Goal: Task Accomplishment & Management: Manage account settings

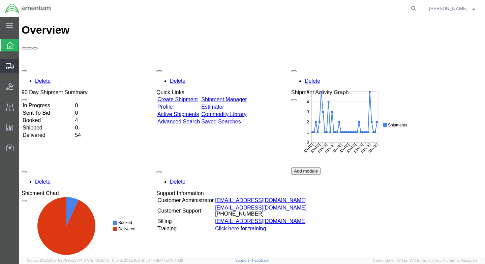
click at [0, 0] on span "Shipment Manager" at bounding box center [0, 0] width 0 height 0
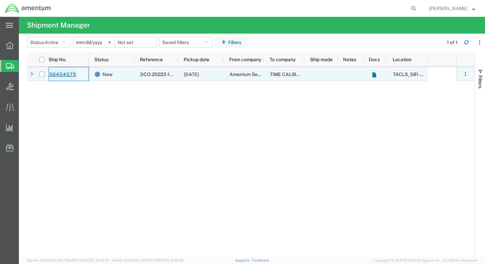
click at [70, 72] on link "56454575" at bounding box center [63, 74] width 28 height 11
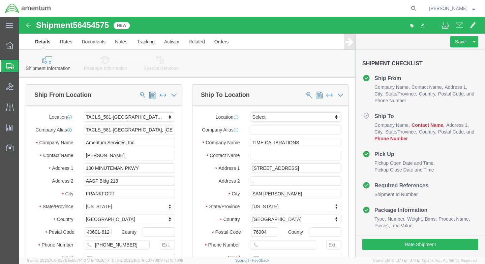
select select "42702"
select select
click input "text"
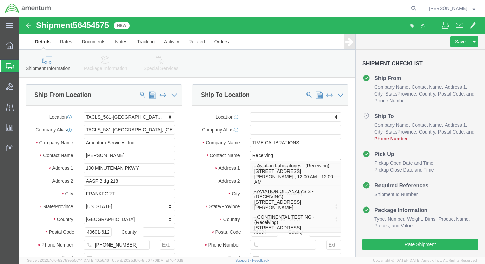
type input "Receiving"
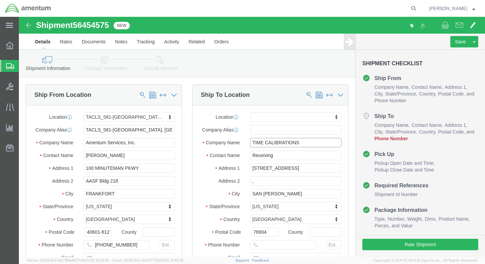
click input "TIME CALIBRATIONS"
click input "Receiving"
drag, startPoint x: 283, startPoint y: 125, endPoint x: 231, endPoint y: 128, distance: 52.3
click input "TIME CALIBRATIONS"
click input "text"
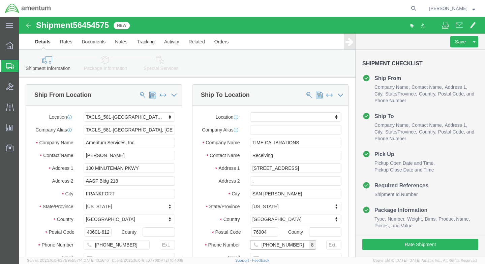
type input "[PHONE_NUMBER]"
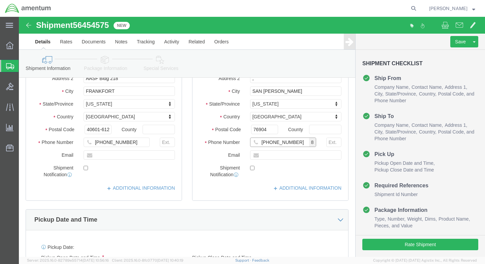
scroll to position [101, 0]
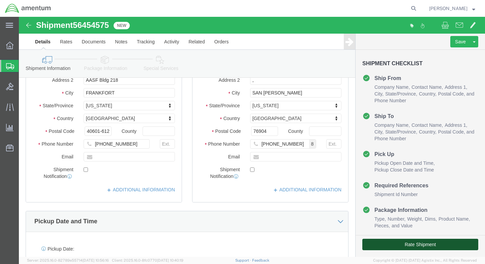
click button "Rate Shipment"
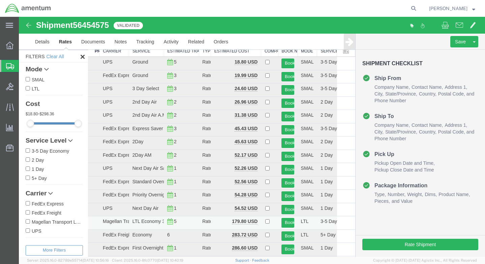
scroll to position [31, 0]
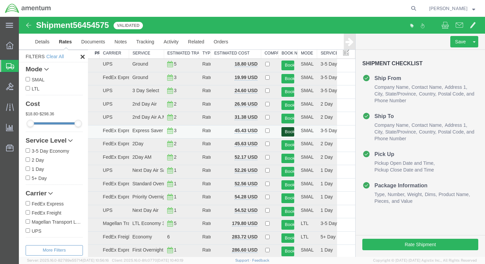
click at [281, 131] on button "Book" at bounding box center [287, 132] width 12 height 10
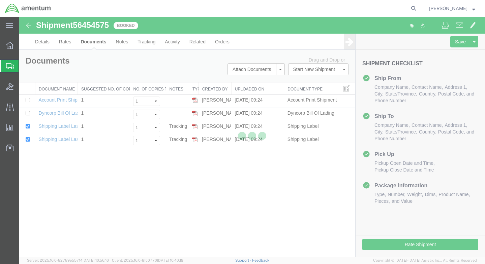
scroll to position [0, 0]
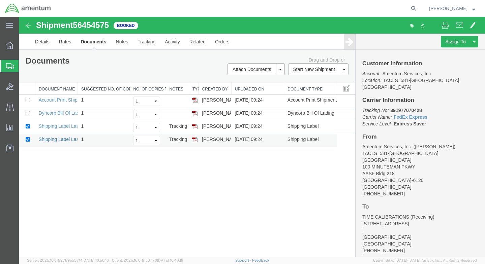
click at [61, 139] on link "Shipping Label Laser" at bounding box center [61, 139] width 44 height 5
click at [67, 126] on link "Shipping Label Laser" at bounding box center [61, 126] width 44 height 5
click at [62, 114] on link "Dyncorp Bill Of Lading" at bounding box center [62, 113] width 47 height 5
